Goal: Task Accomplishment & Management: Manage account settings

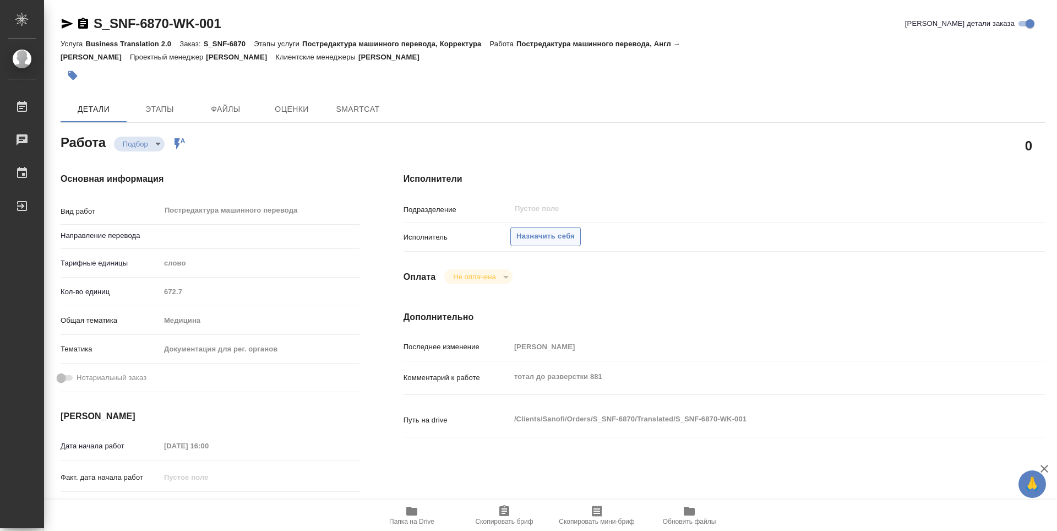
type textarea "x"
type input "англ-рус"
type textarea "x"
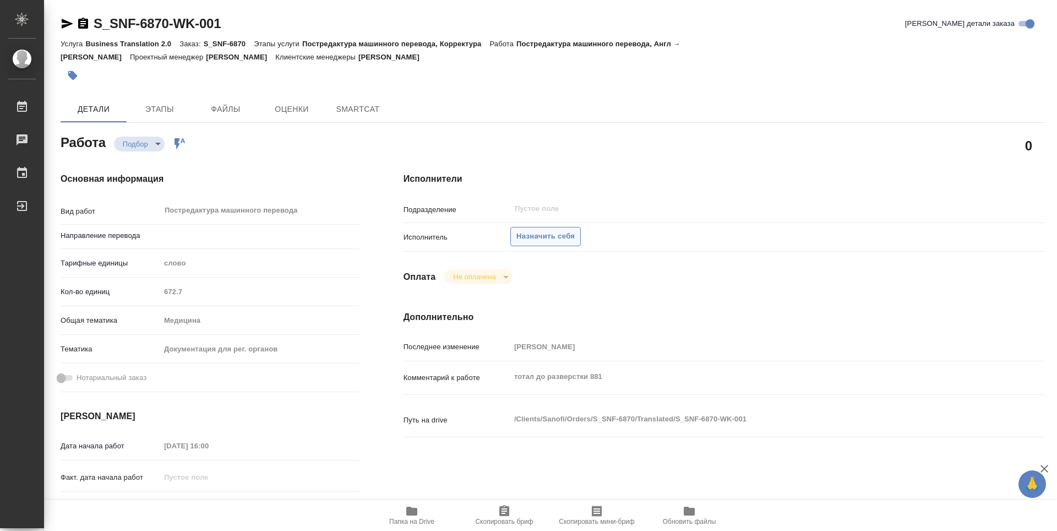
type textarea "x"
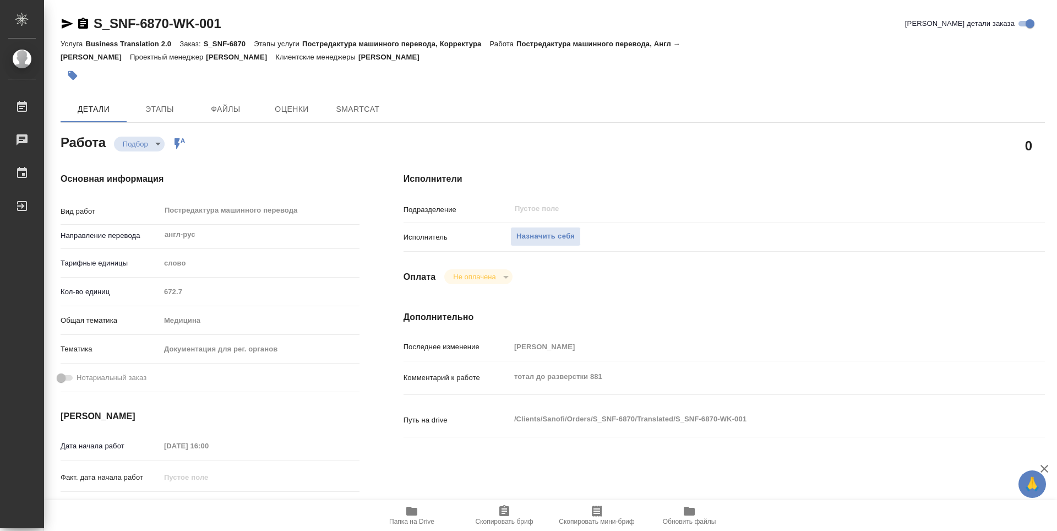
type textarea "x"
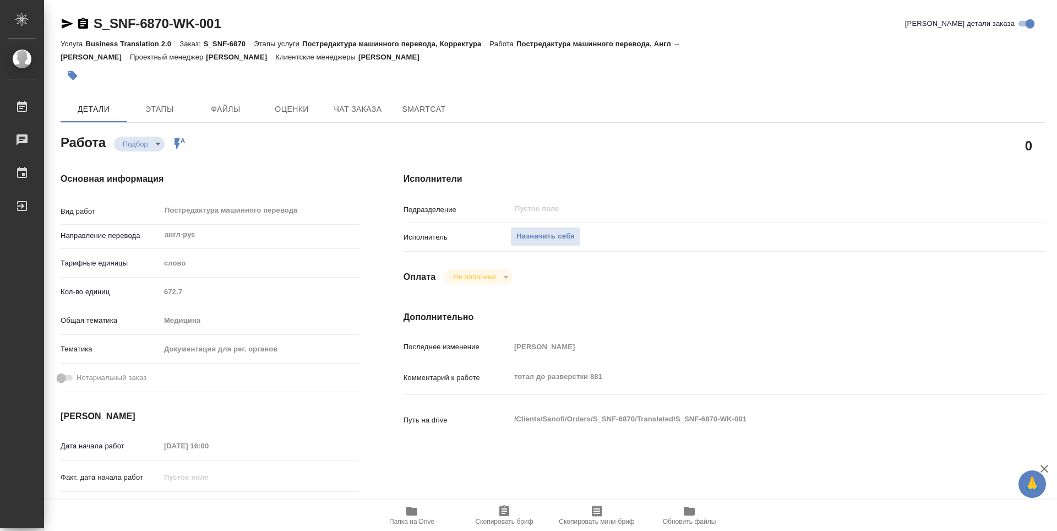
type textarea "x"
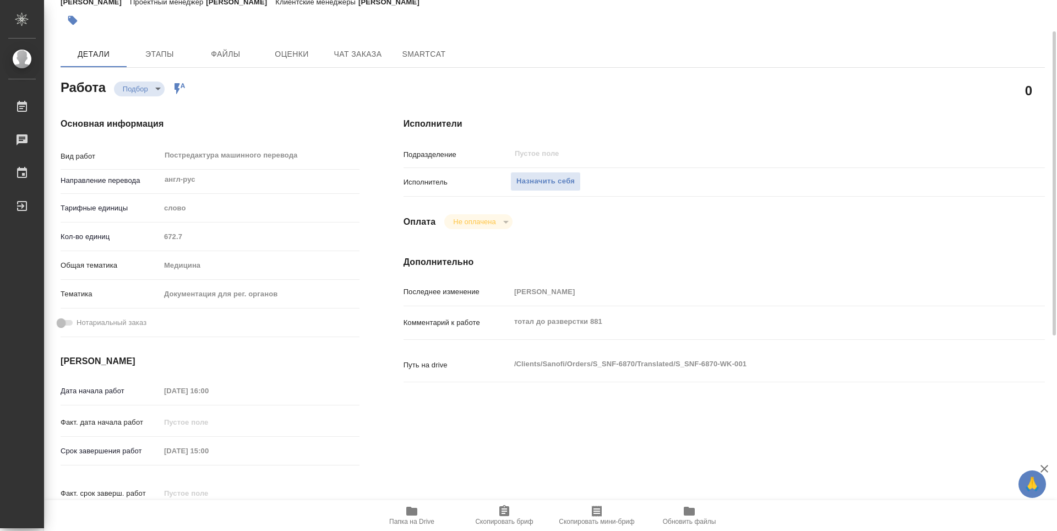
type textarea "x"
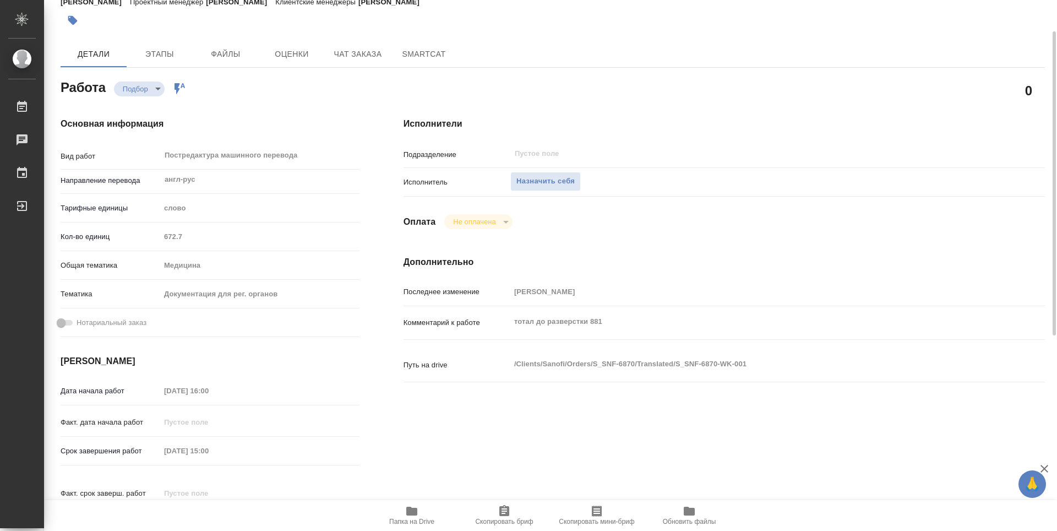
scroll to position [110, 0]
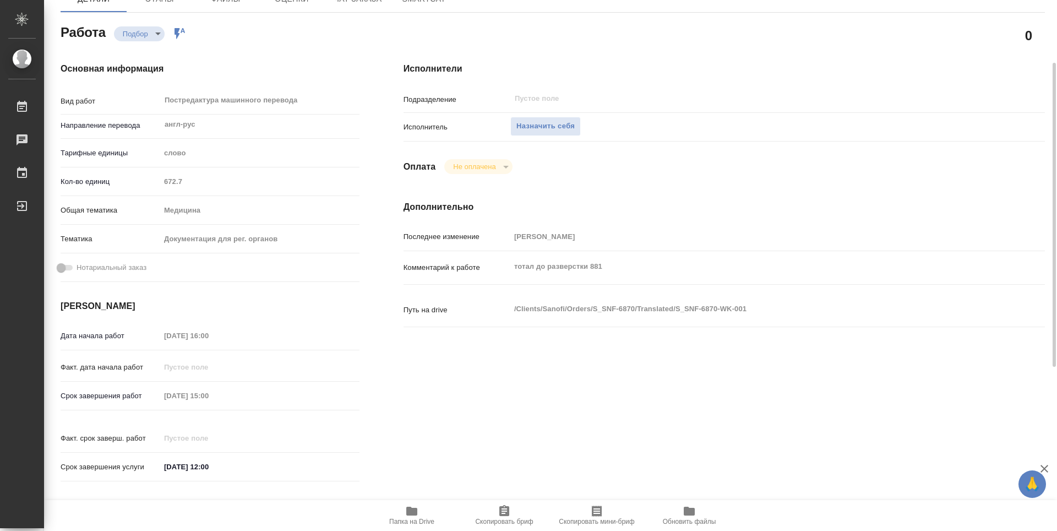
click at [410, 508] on icon "button" at bounding box center [411, 511] width 11 height 9
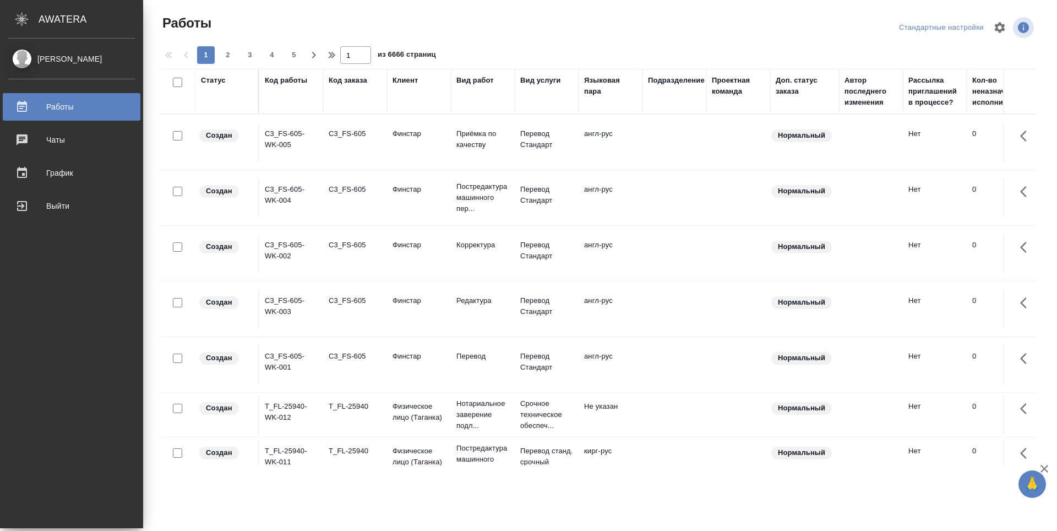
click at [31, 56] on div "[PERSON_NAME]" at bounding box center [71, 59] width 127 height 12
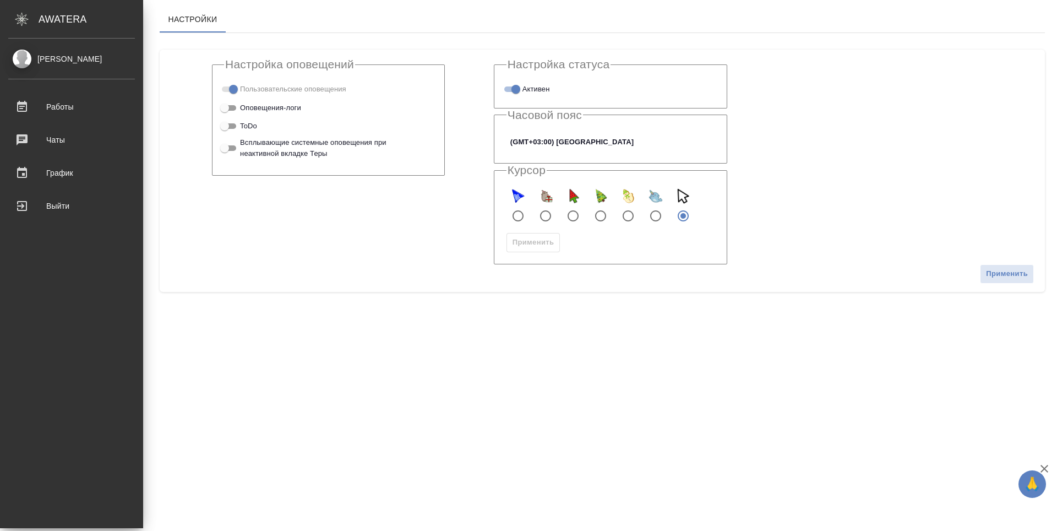
click at [80, 67] on link "[PERSON_NAME]" at bounding box center [71, 59] width 143 height 19
